Goal: Transaction & Acquisition: Book appointment/travel/reservation

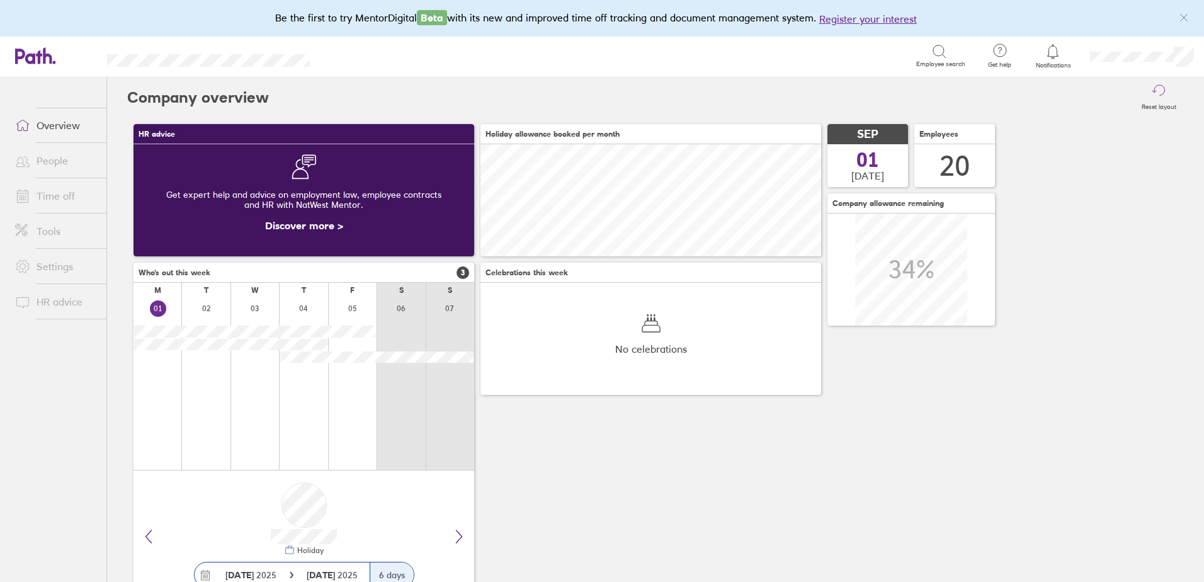
scroll to position [112, 341]
click at [55, 203] on link "Time off" at bounding box center [55, 195] width 101 height 25
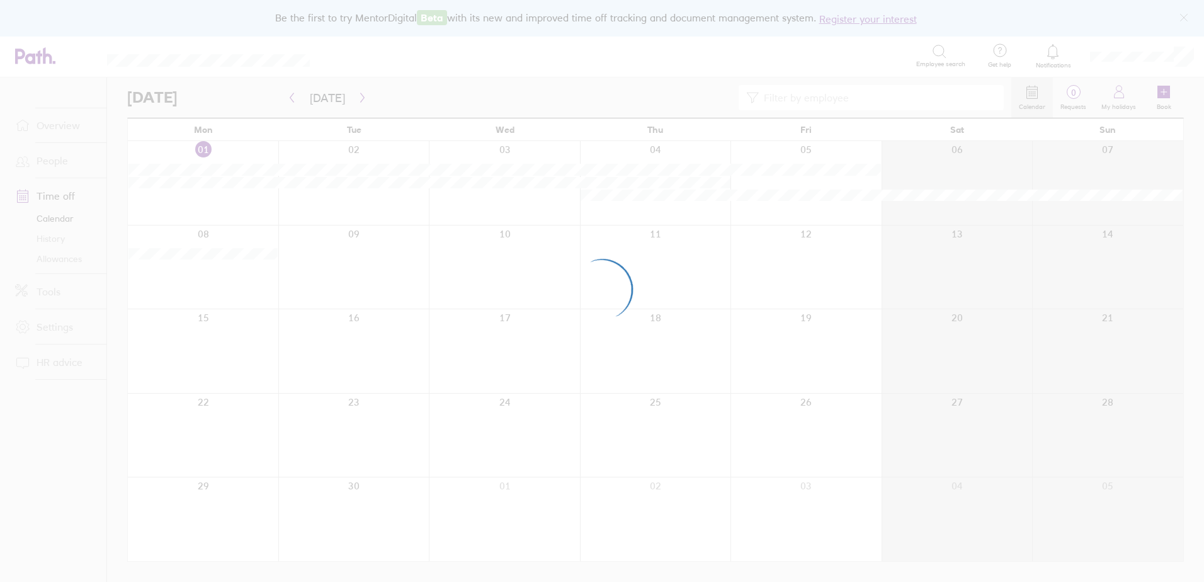
click at [285, 299] on div at bounding box center [602, 291] width 1204 height 582
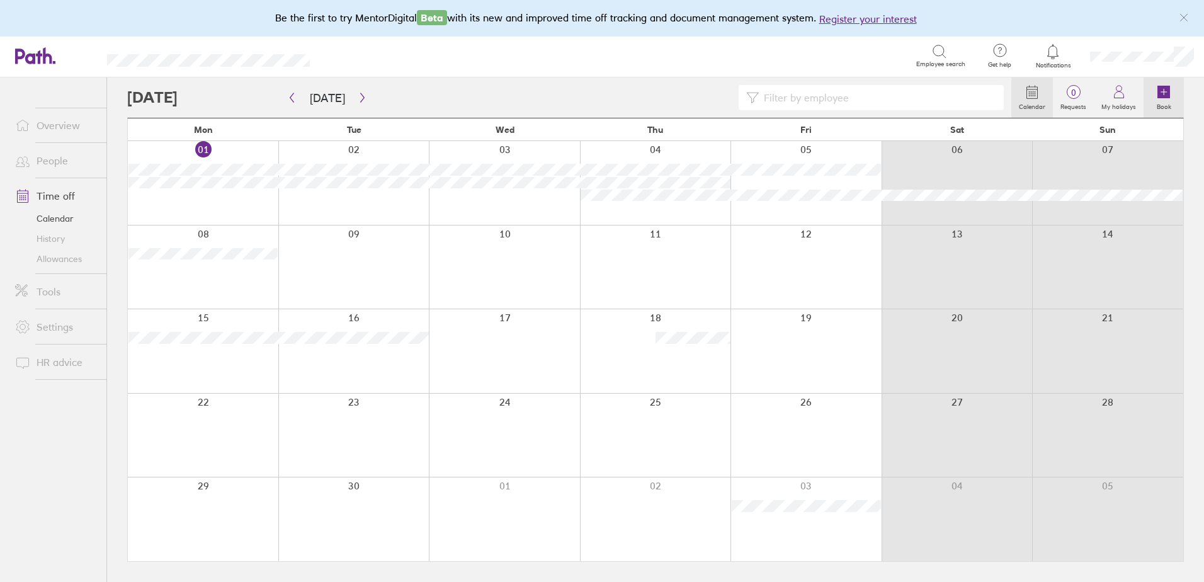
click at [1165, 93] on icon at bounding box center [1164, 92] width 13 height 13
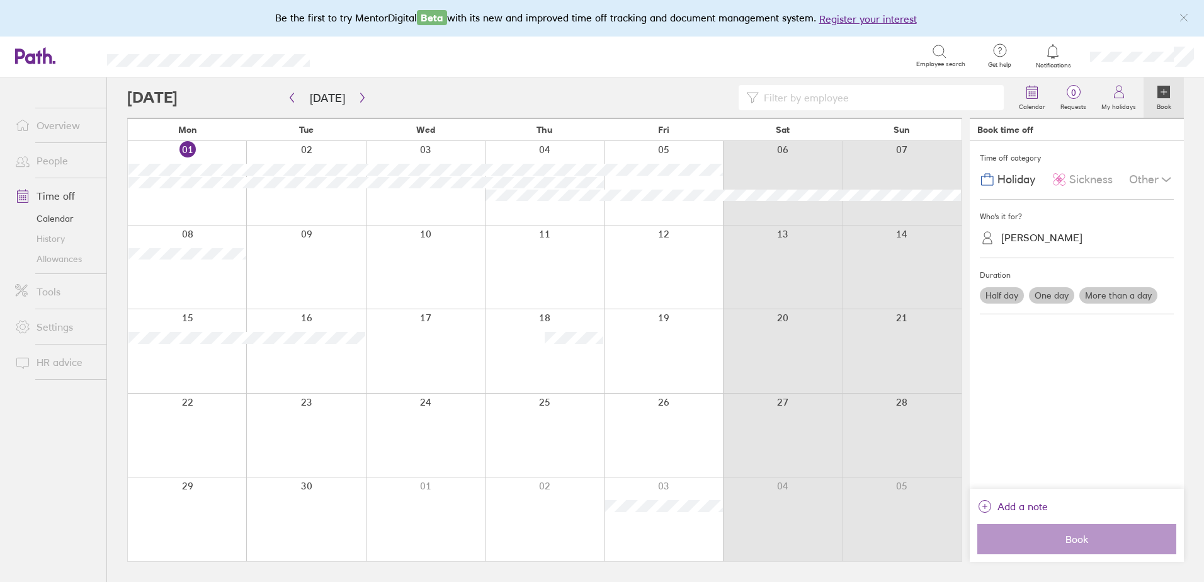
click at [1037, 235] on div "[PERSON_NAME]" at bounding box center [1041, 238] width 81 height 12
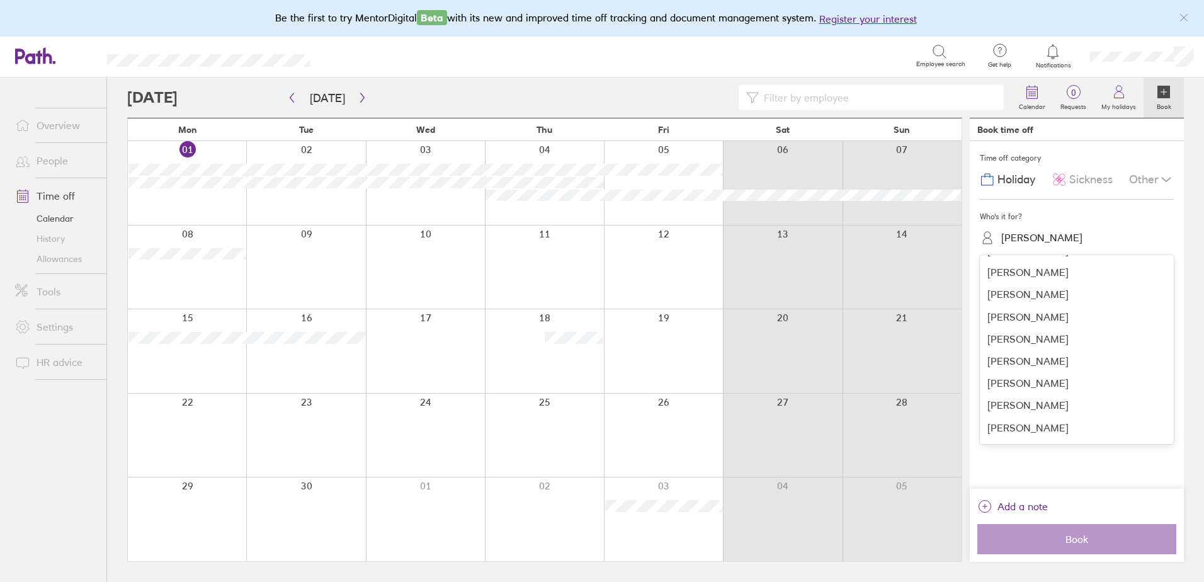
scroll to position [154, 0]
click at [996, 288] on div "[PERSON_NAME]" at bounding box center [1077, 292] width 194 height 22
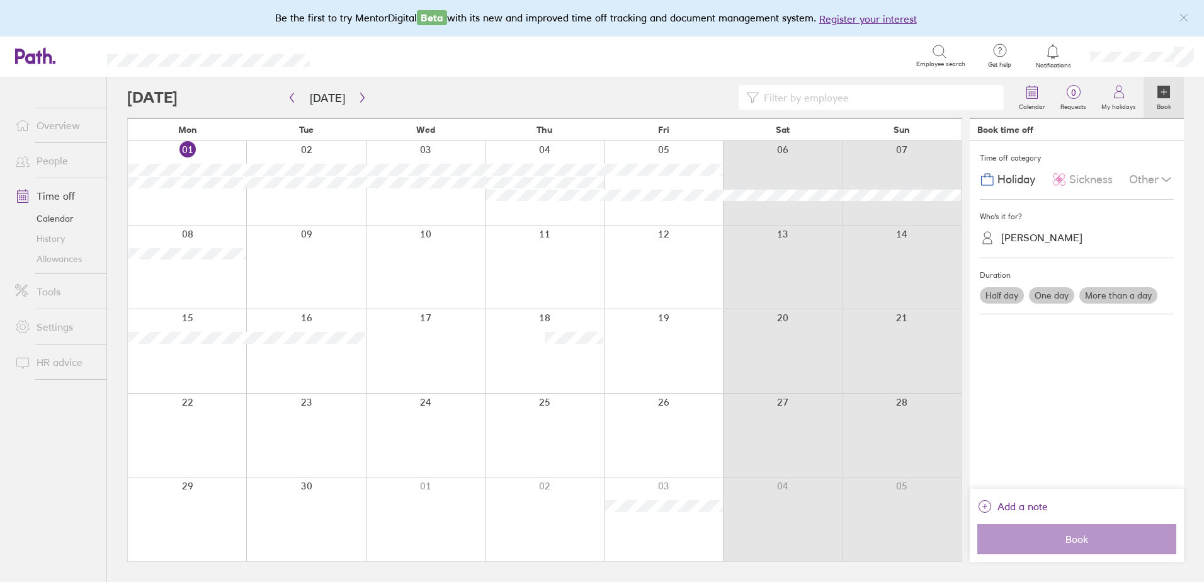
click at [1125, 288] on label "More than a day" at bounding box center [1119, 295] width 78 height 16
click at [0, 0] on input "More than a day" at bounding box center [0, 0] width 0 height 0
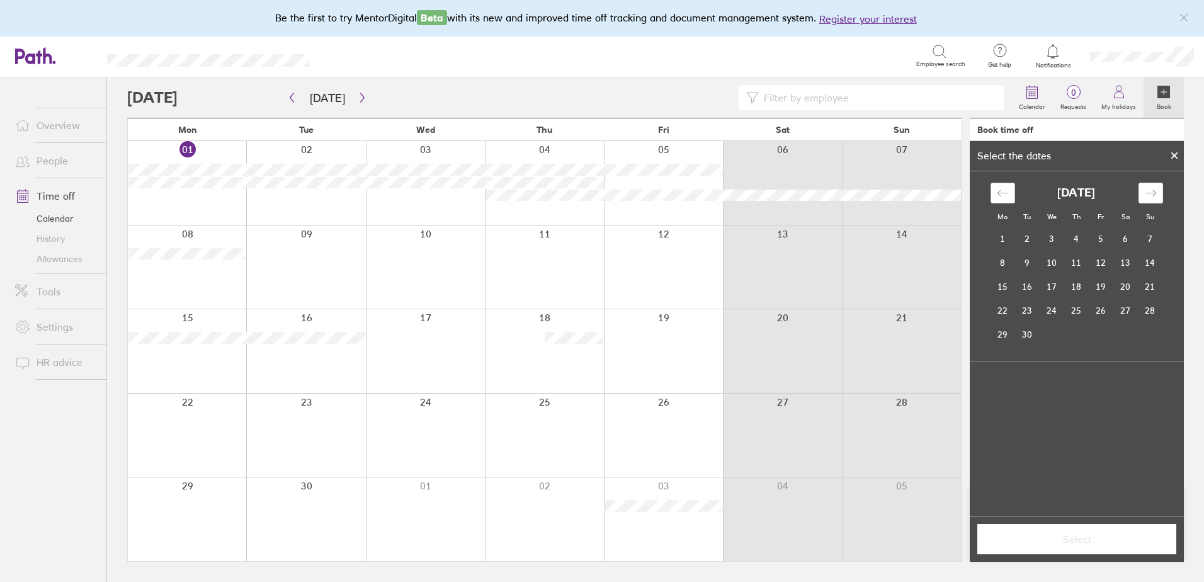
click at [992, 193] on div "Move backward to switch to the previous month." at bounding box center [1003, 193] width 25 height 21
click at [1027, 336] on td "26" at bounding box center [1027, 334] width 25 height 24
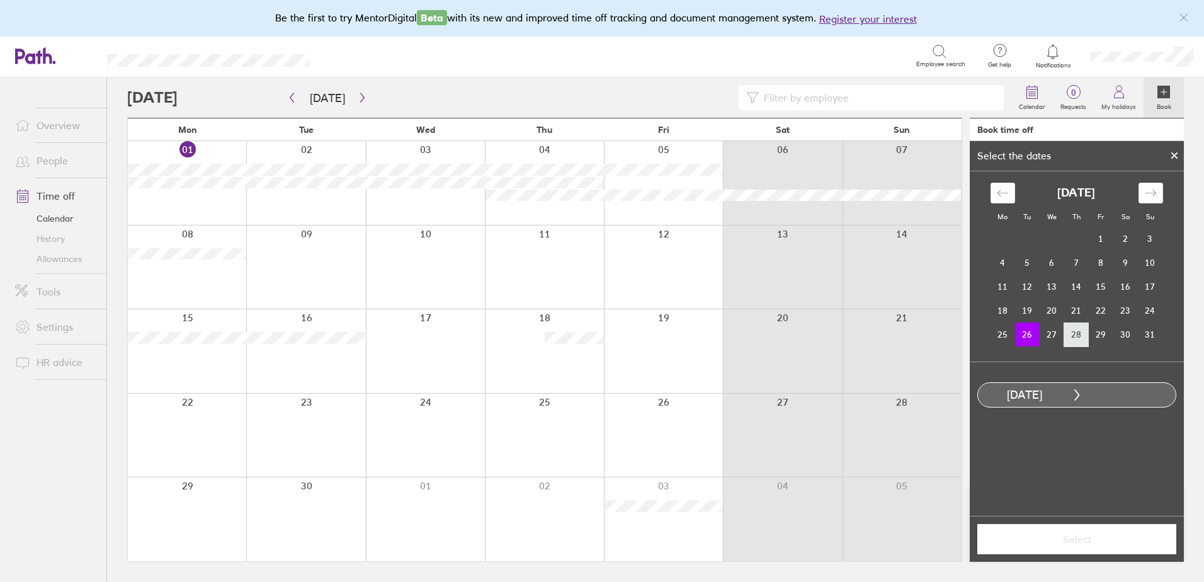
click at [1070, 332] on td "28" at bounding box center [1076, 334] width 25 height 24
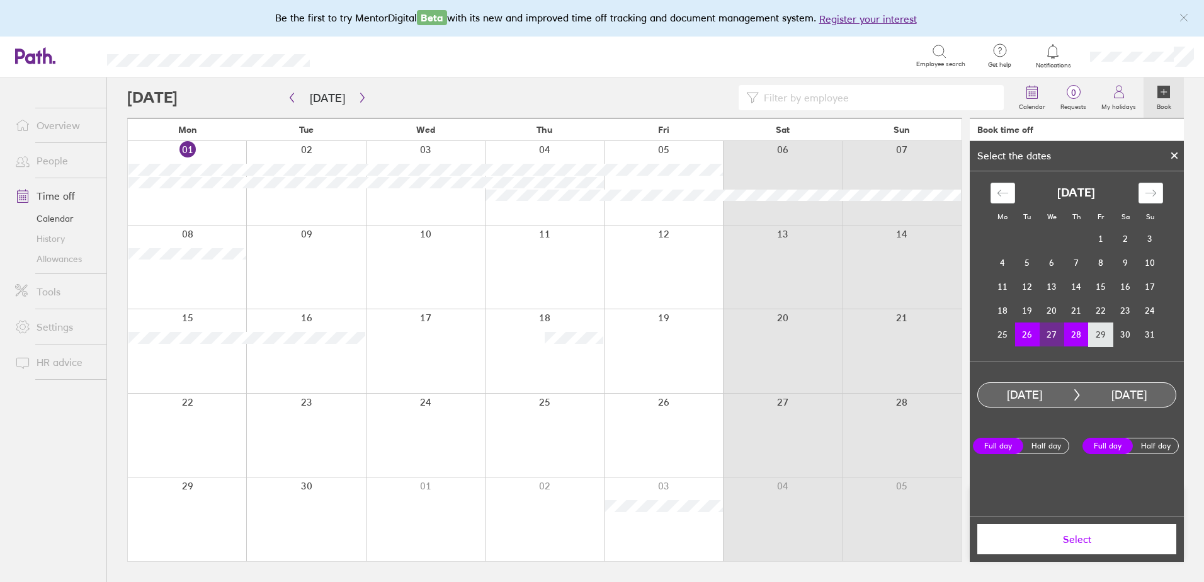
click at [1102, 332] on td "29" at bounding box center [1101, 334] width 25 height 24
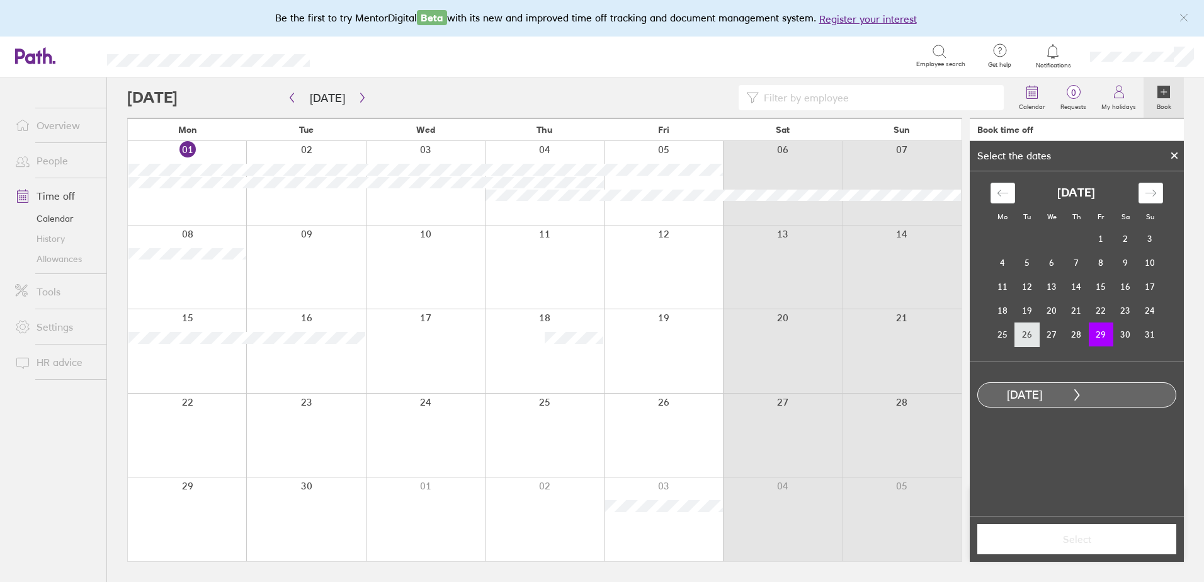
click at [1027, 336] on td "26" at bounding box center [1027, 334] width 25 height 24
drag, startPoint x: 1115, startPoint y: 334, endPoint x: 1099, endPoint y: 337, distance: 16.6
click at [1112, 336] on tr "25 26 27 28 29 30 31" at bounding box center [1077, 334] width 172 height 24
click at [1099, 335] on td "29" at bounding box center [1101, 334] width 25 height 24
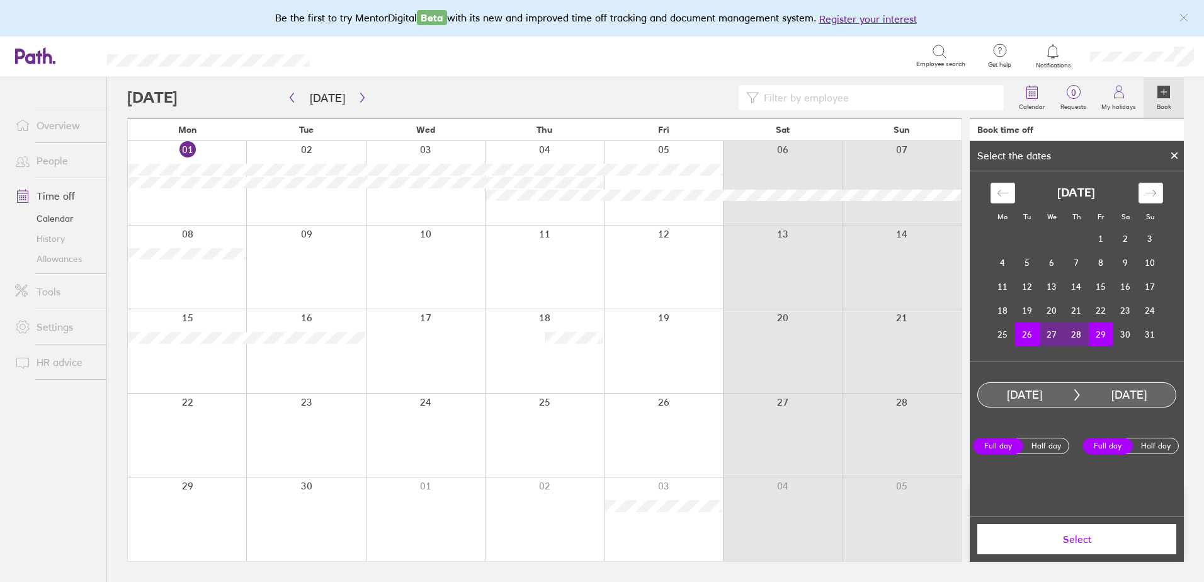
click at [1058, 546] on button "Select" at bounding box center [1076, 539] width 199 height 30
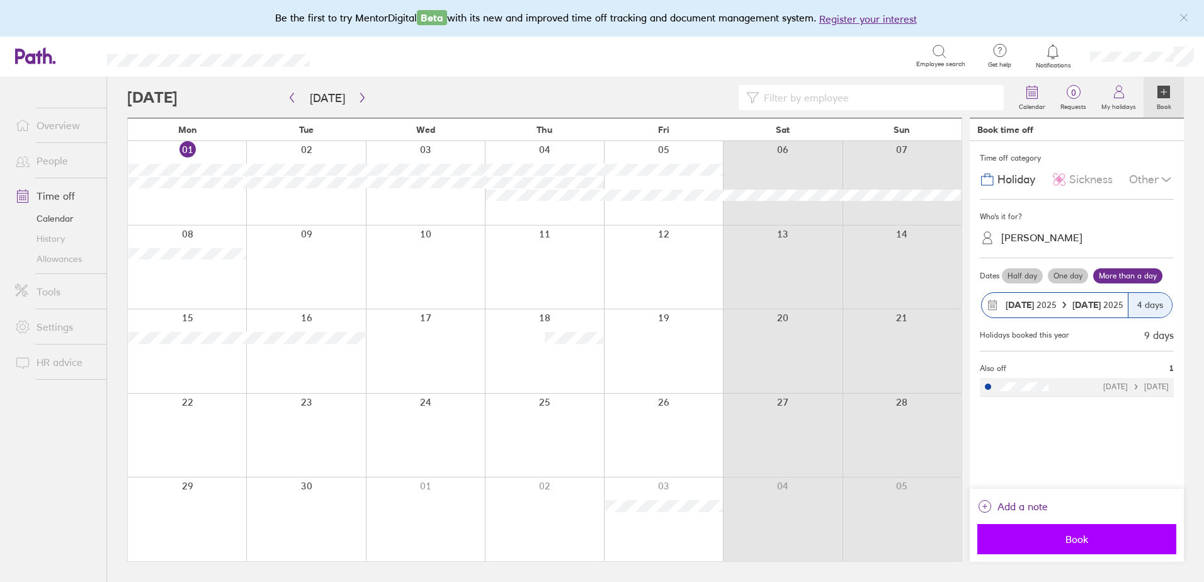
click at [1059, 538] on span "Book" at bounding box center [1076, 538] width 181 height 11
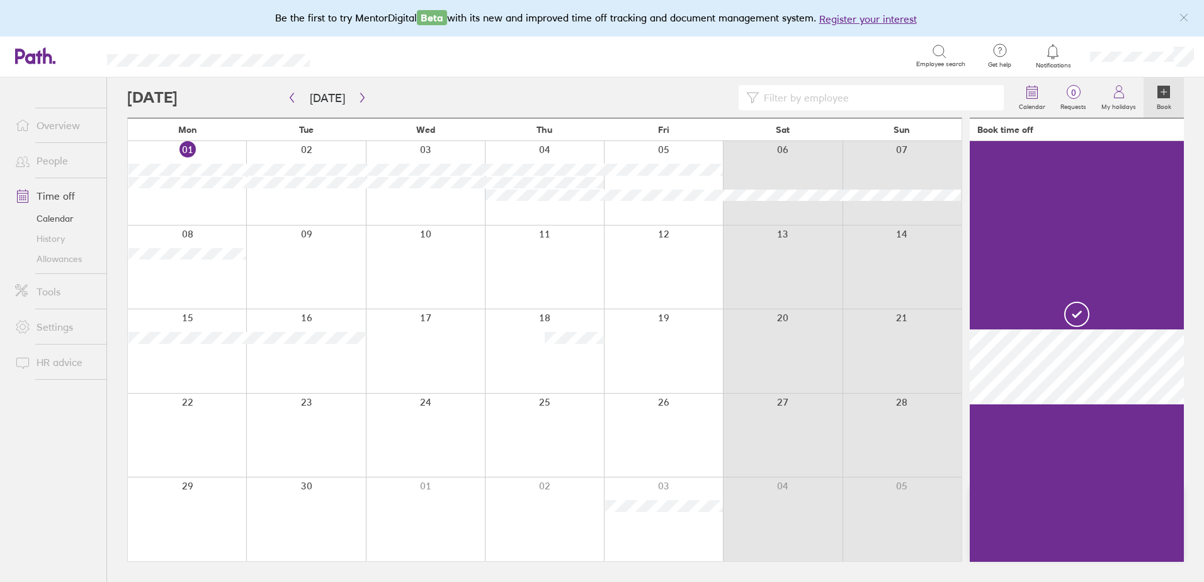
click at [1164, 98] on icon at bounding box center [1164, 92] width 13 height 13
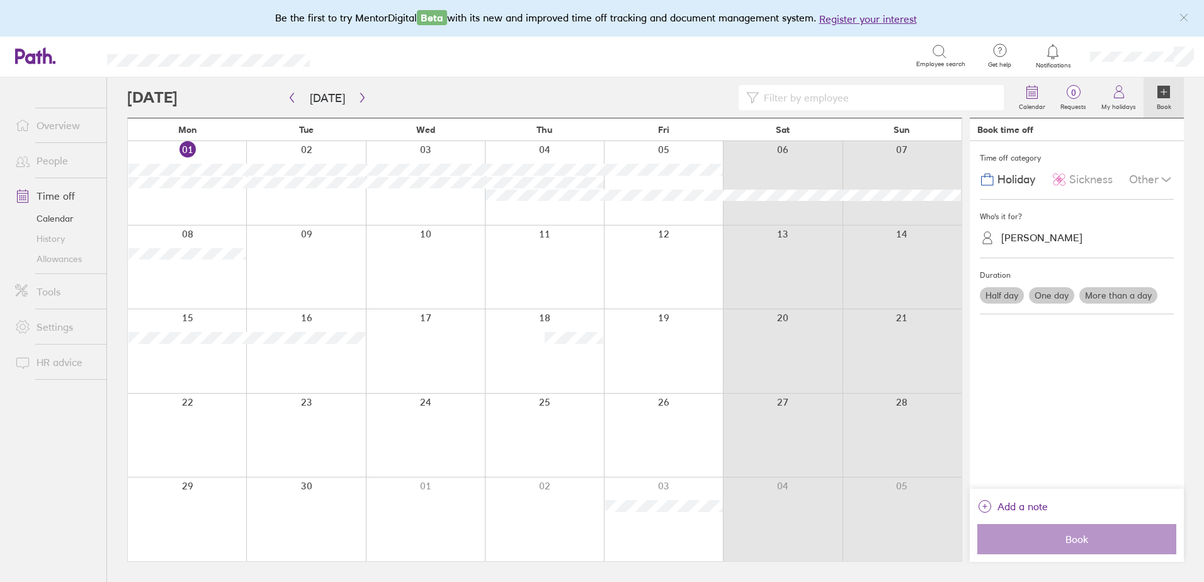
click at [1003, 293] on label "Half day" at bounding box center [1002, 295] width 44 height 16
click at [0, 0] on input "Half day" at bounding box center [0, 0] width 0 height 0
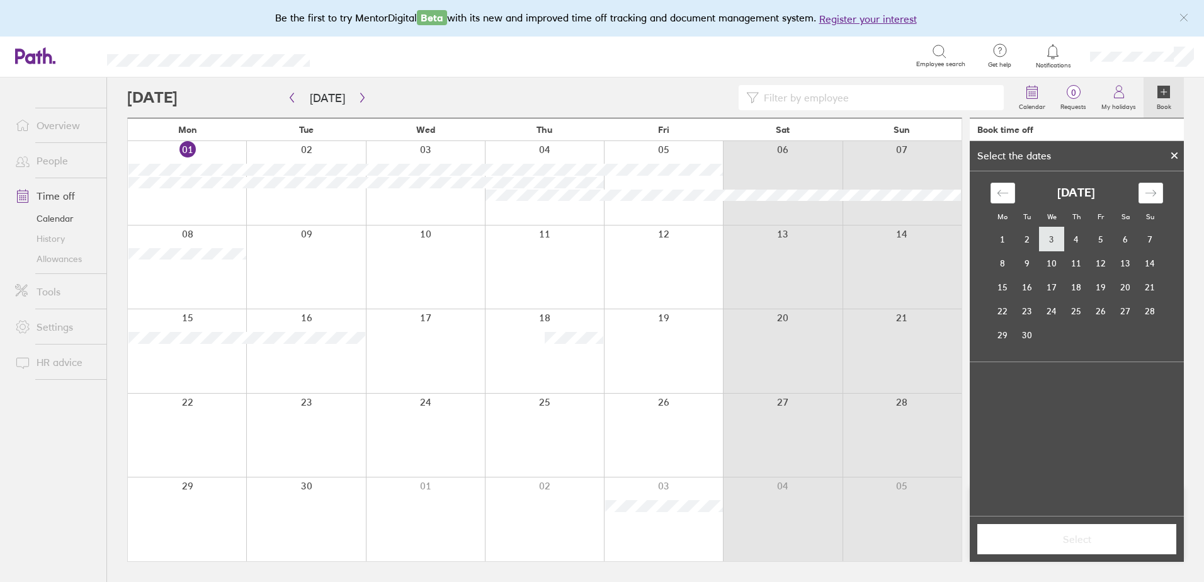
click at [1054, 236] on td "3" at bounding box center [1052, 239] width 25 height 24
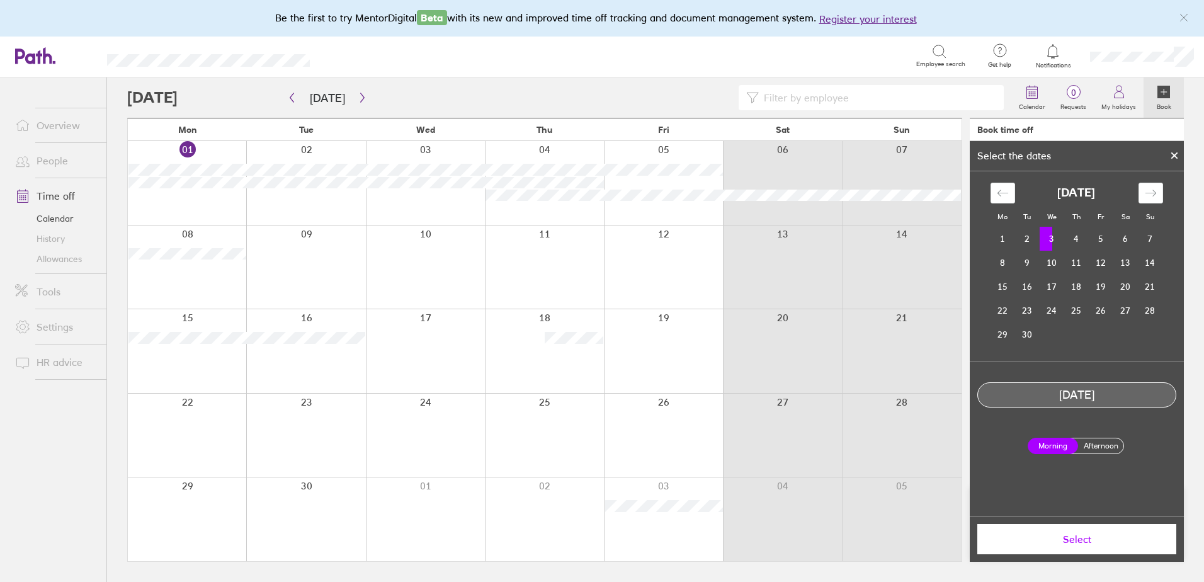
click at [1089, 450] on label "Afternoon" at bounding box center [1101, 445] width 50 height 15
click at [0, 0] on input "Afternoon" at bounding box center [0, 0] width 0 height 0
click at [1046, 552] on button "Select" at bounding box center [1076, 539] width 199 height 30
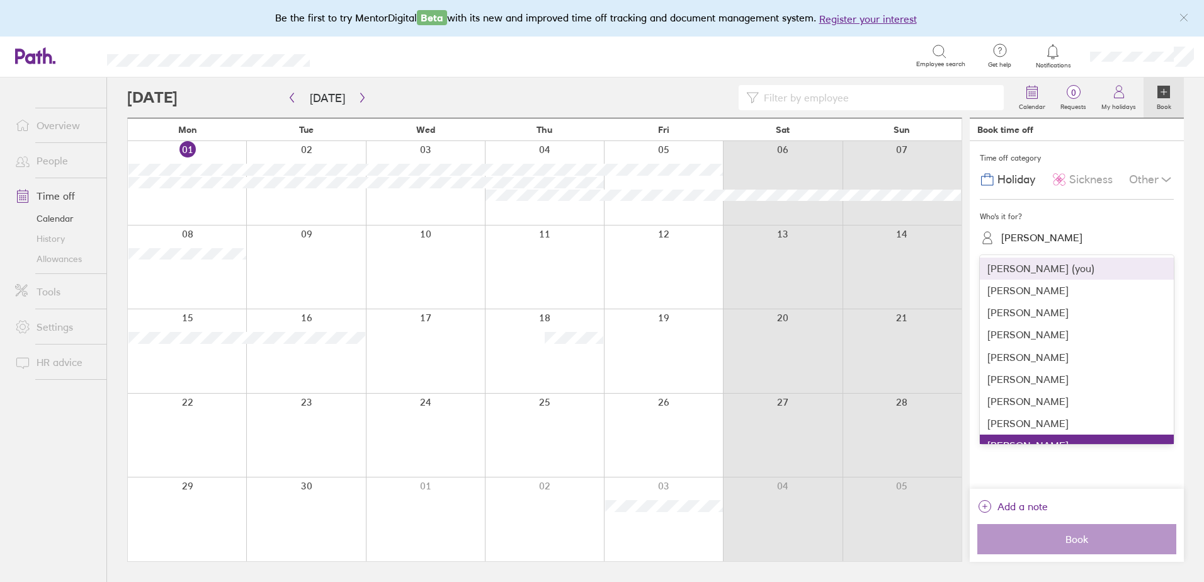
click at [1025, 239] on div "[PERSON_NAME]" at bounding box center [1041, 238] width 81 height 12
click at [1029, 377] on div "[PERSON_NAME]" at bounding box center [1077, 379] width 194 height 22
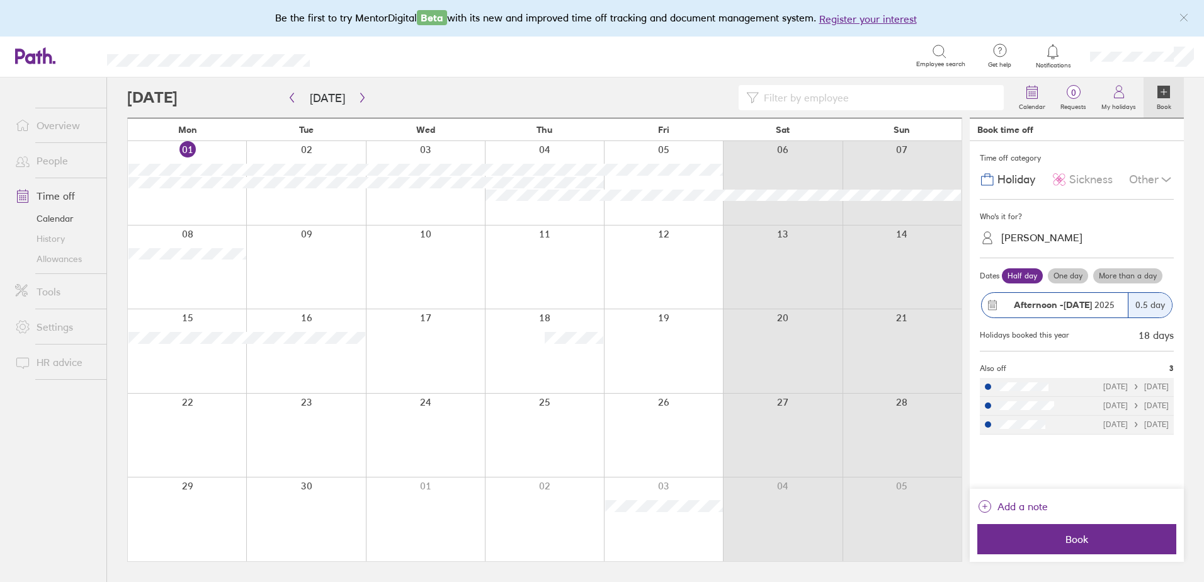
click at [1068, 278] on label "One day" at bounding box center [1068, 275] width 40 height 15
click at [0, 0] on input "One day" at bounding box center [0, 0] width 0 height 0
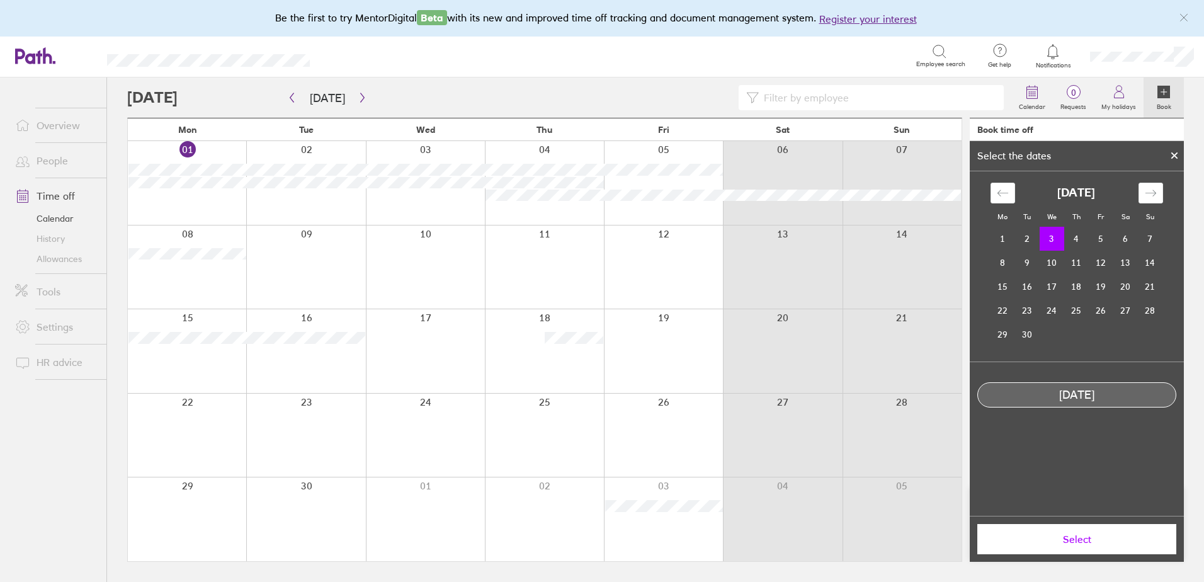
click at [1169, 153] on div at bounding box center [1174, 155] width 19 height 21
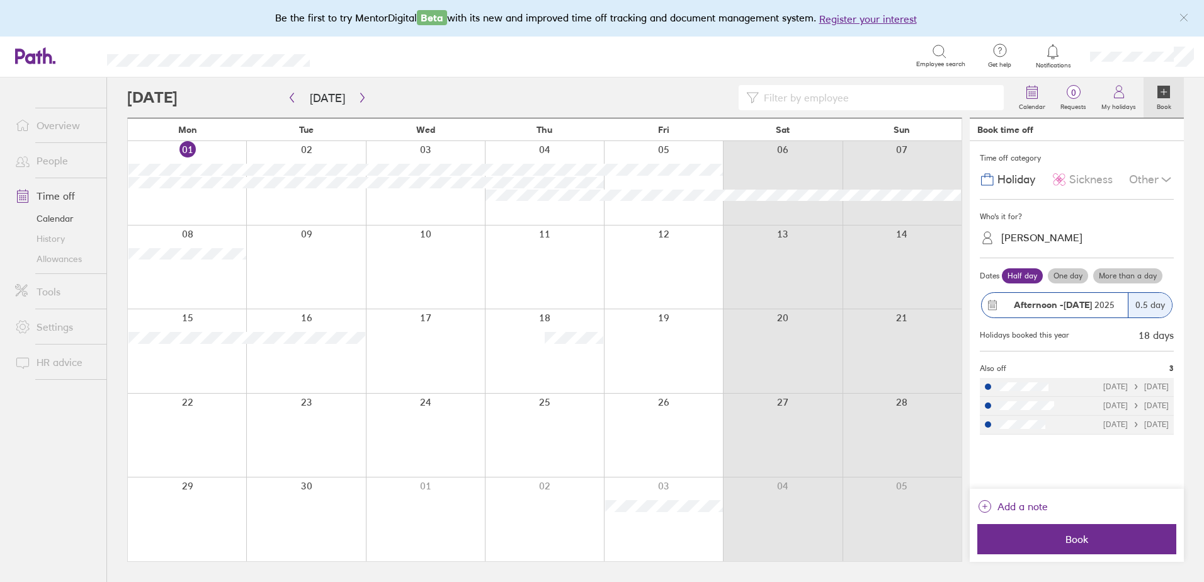
click at [1111, 268] on label "More than a day" at bounding box center [1127, 275] width 69 height 15
click at [0, 0] on input "More than a day" at bounding box center [0, 0] width 0 height 0
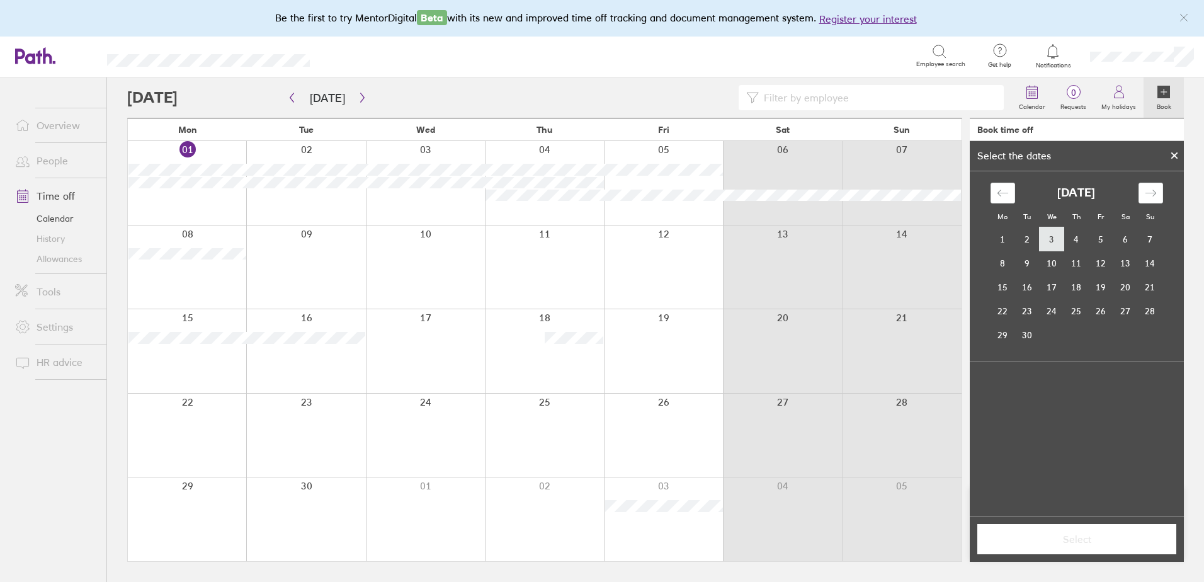
click at [1048, 240] on td "3" at bounding box center [1052, 239] width 25 height 24
click at [1083, 241] on td "4" at bounding box center [1076, 239] width 25 height 24
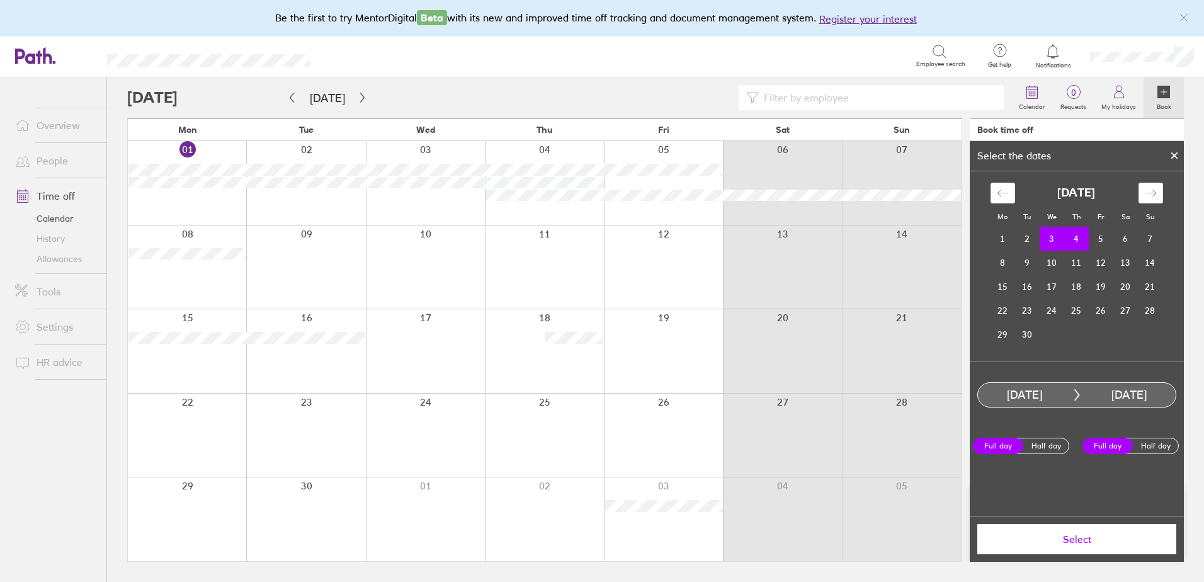
click at [1068, 540] on span "Select" at bounding box center [1076, 538] width 181 height 11
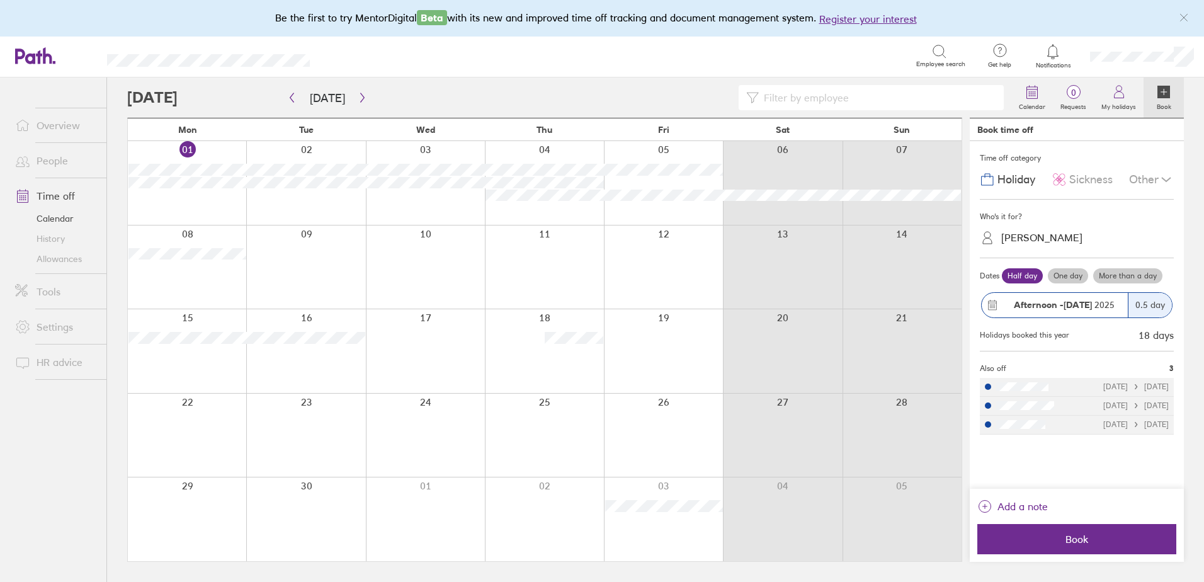
click at [1068, 540] on span "Book" at bounding box center [1076, 538] width 181 height 11
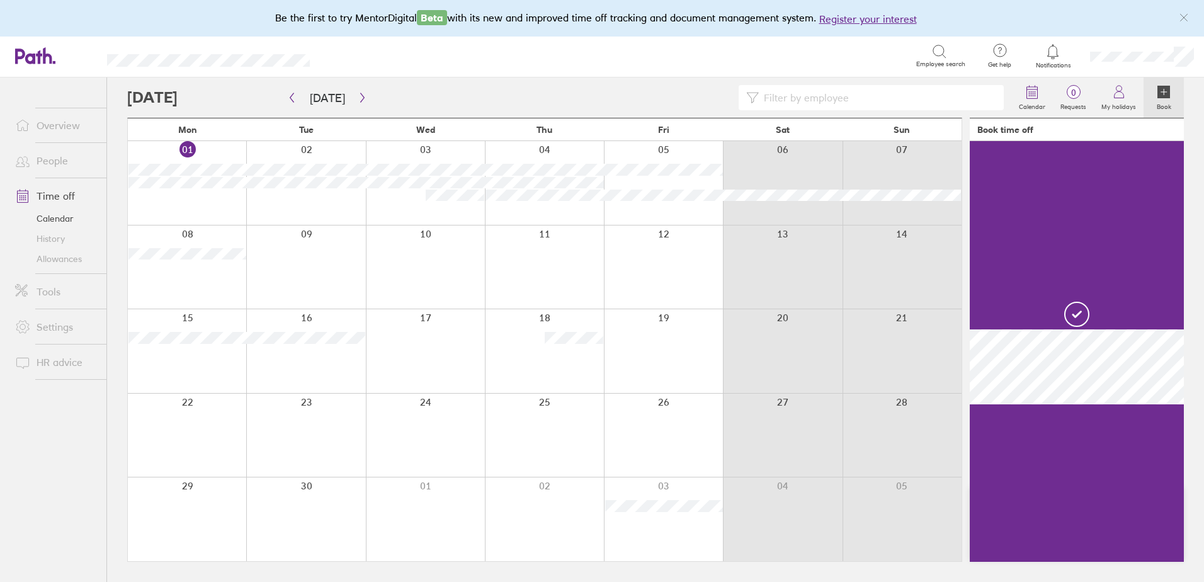
click at [1170, 98] on icon at bounding box center [1164, 92] width 13 height 13
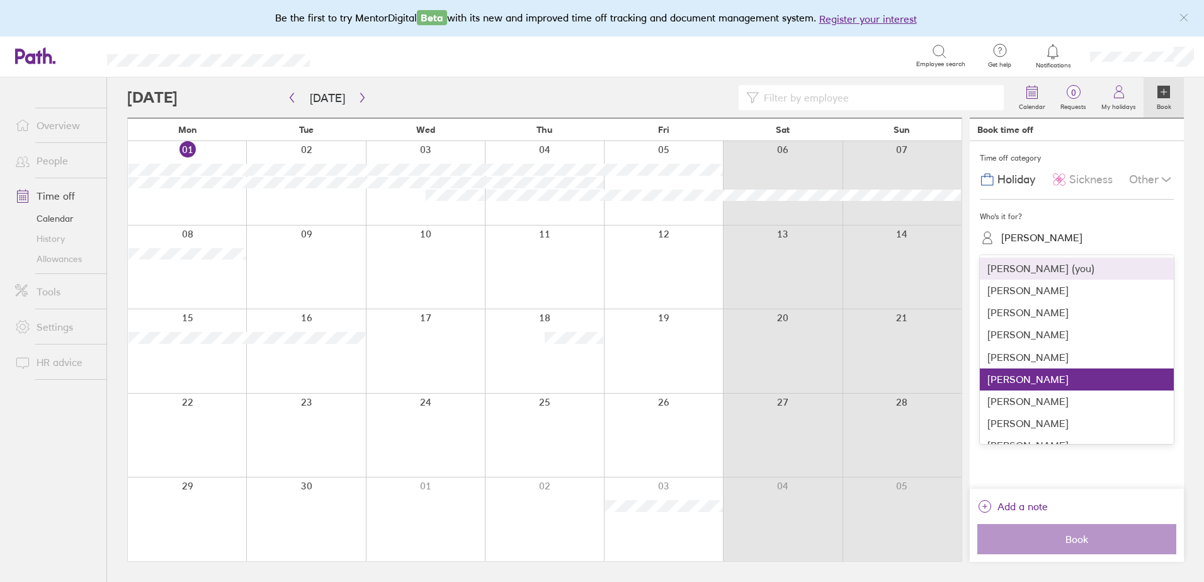
click at [1033, 242] on div "[PERSON_NAME]" at bounding box center [1041, 238] width 81 height 12
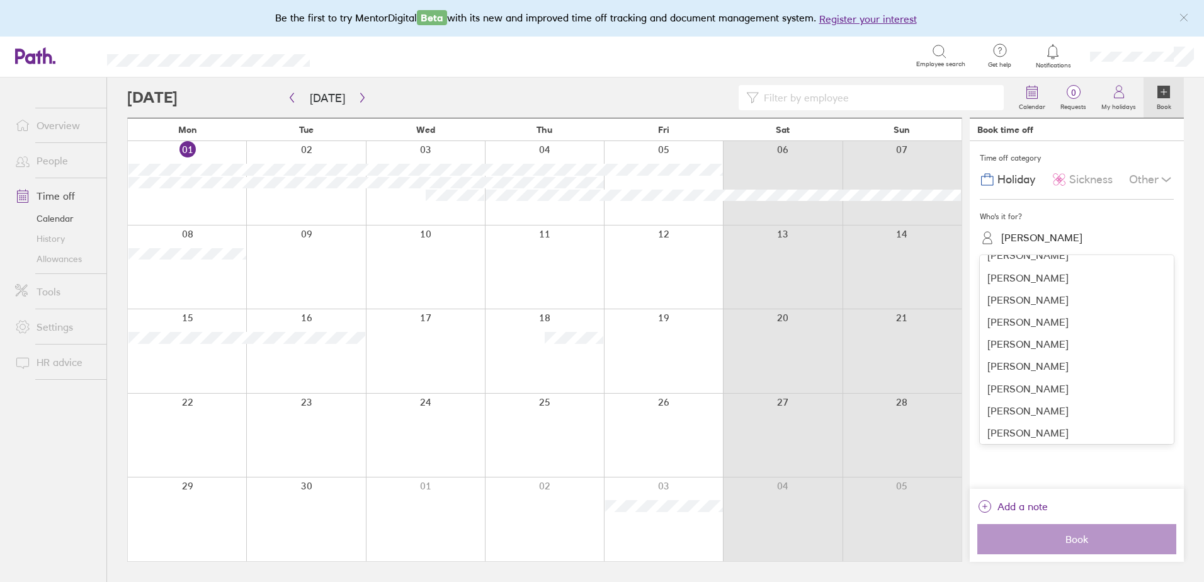
scroll to position [259, 0]
click at [1050, 433] on div "[PERSON_NAME]" at bounding box center [1077, 430] width 194 height 22
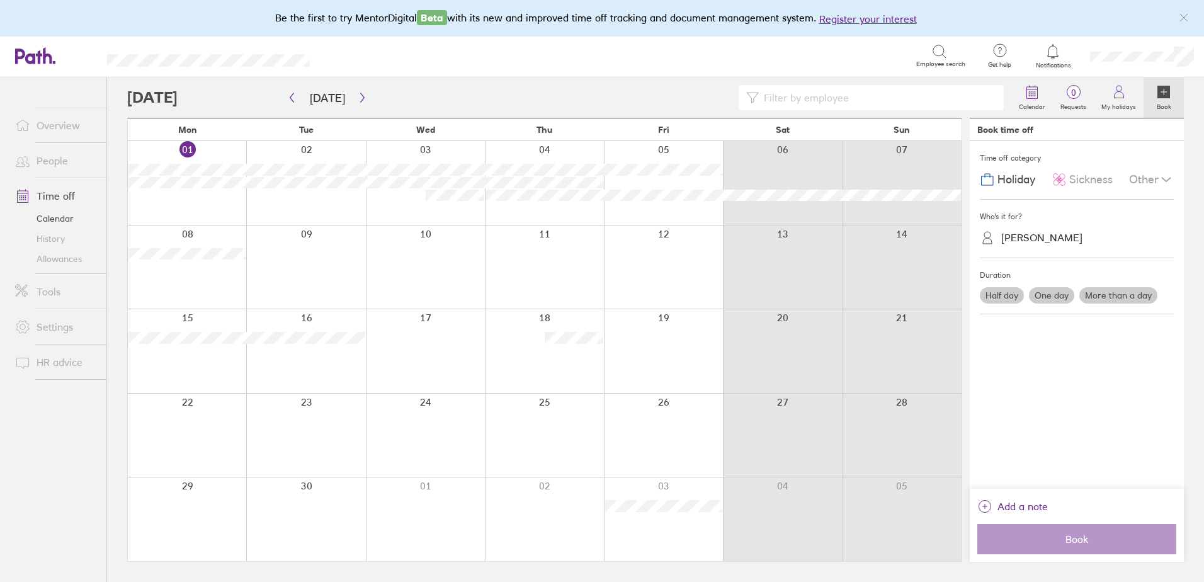
click at [991, 295] on label "Half day" at bounding box center [1002, 295] width 44 height 16
click at [0, 0] on input "Half day" at bounding box center [0, 0] width 0 height 0
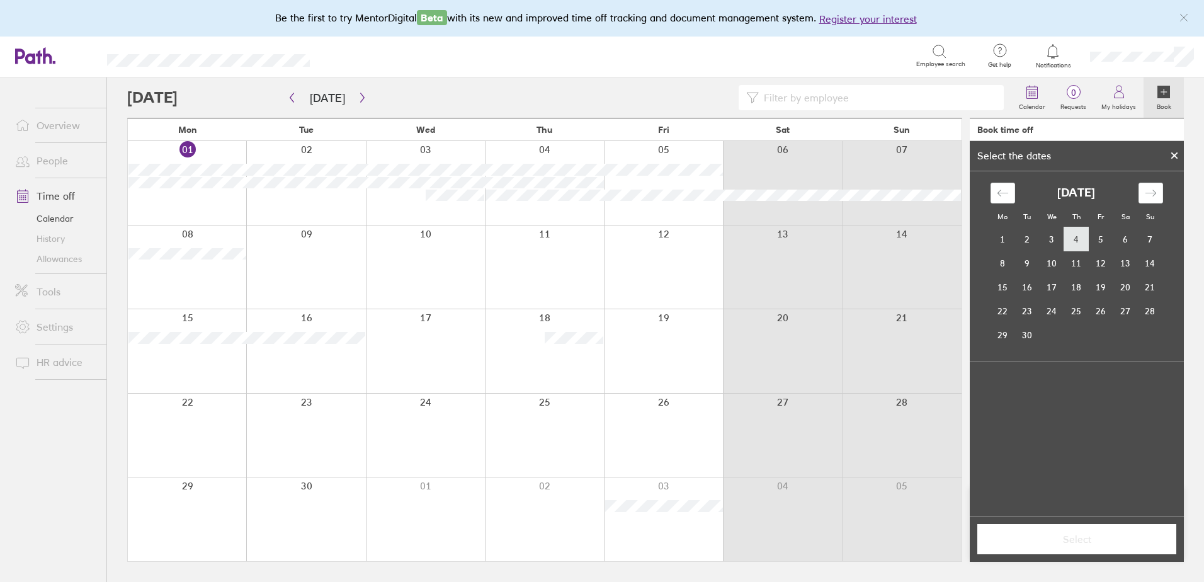
click at [1077, 242] on td "4" at bounding box center [1076, 239] width 25 height 24
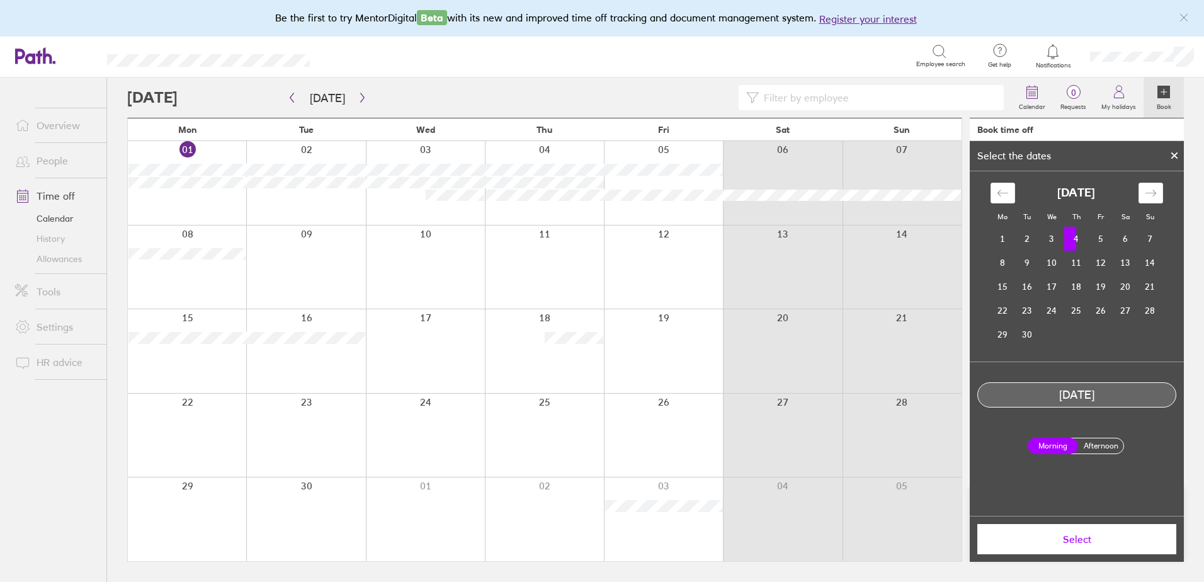
click at [1116, 442] on label "Afternoon" at bounding box center [1101, 445] width 50 height 15
click at [0, 0] on input "Afternoon" at bounding box center [0, 0] width 0 height 0
click at [1081, 537] on span "Select" at bounding box center [1076, 538] width 181 height 11
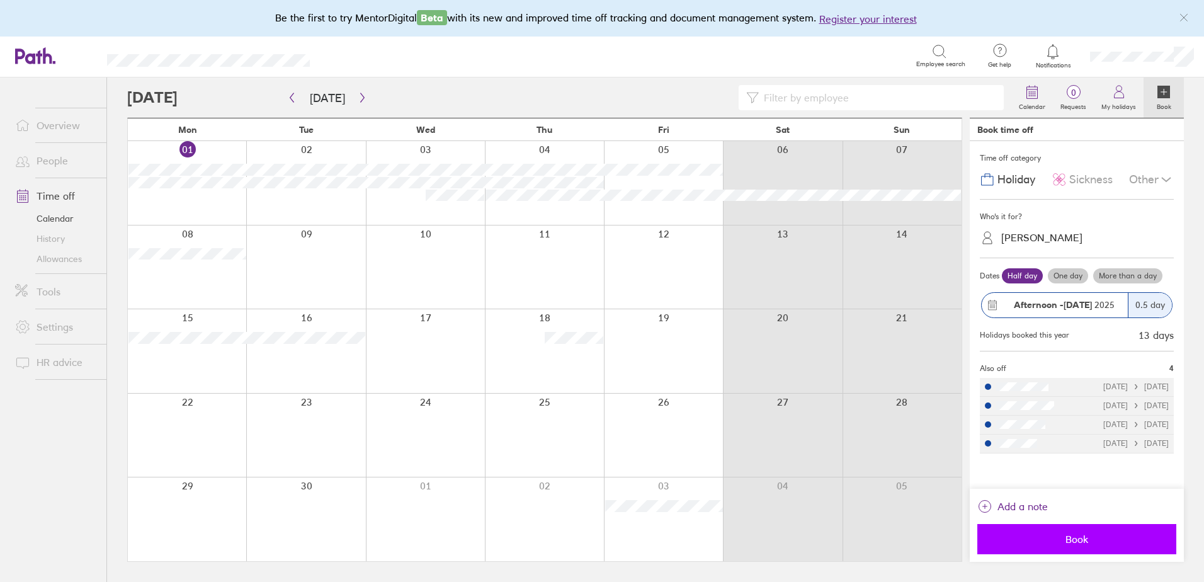
click at [1068, 532] on button "Book" at bounding box center [1076, 539] width 199 height 30
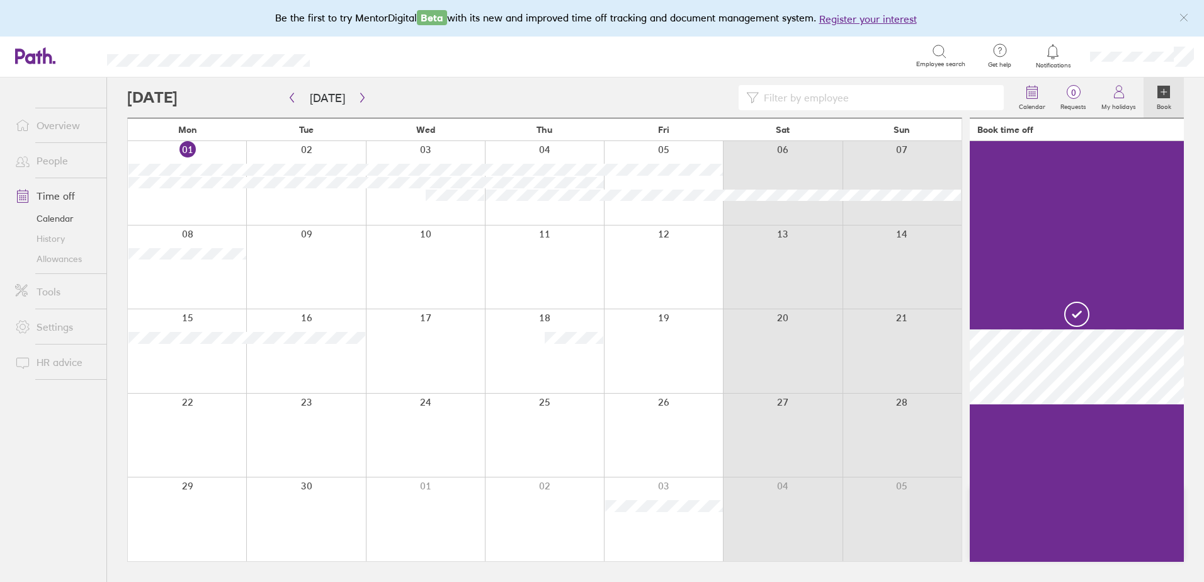
click at [54, 198] on link "Time off" at bounding box center [55, 195] width 101 height 25
